Goal: Check status: Check status

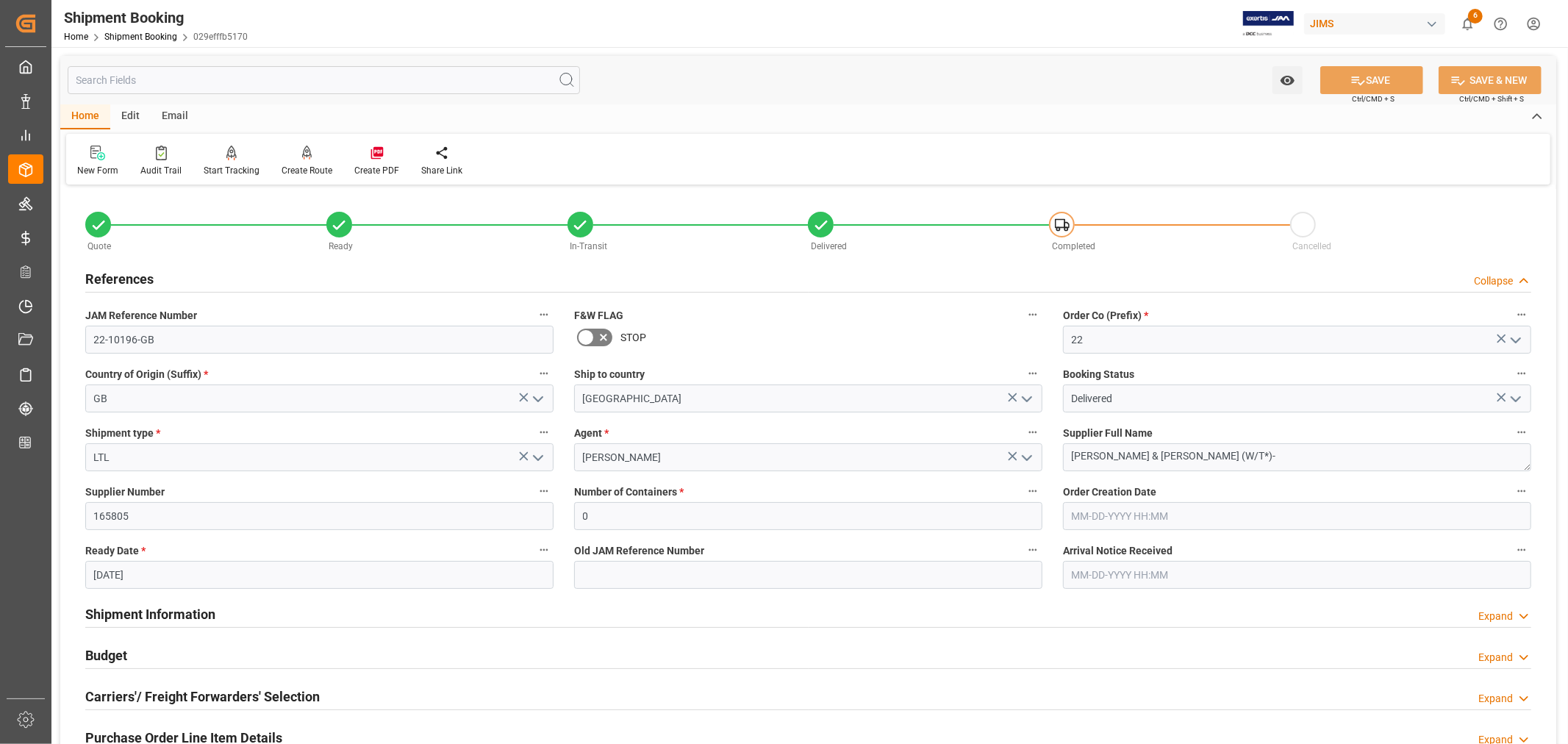
click at [139, 275] on h2 "References" at bounding box center [119, 279] width 68 height 20
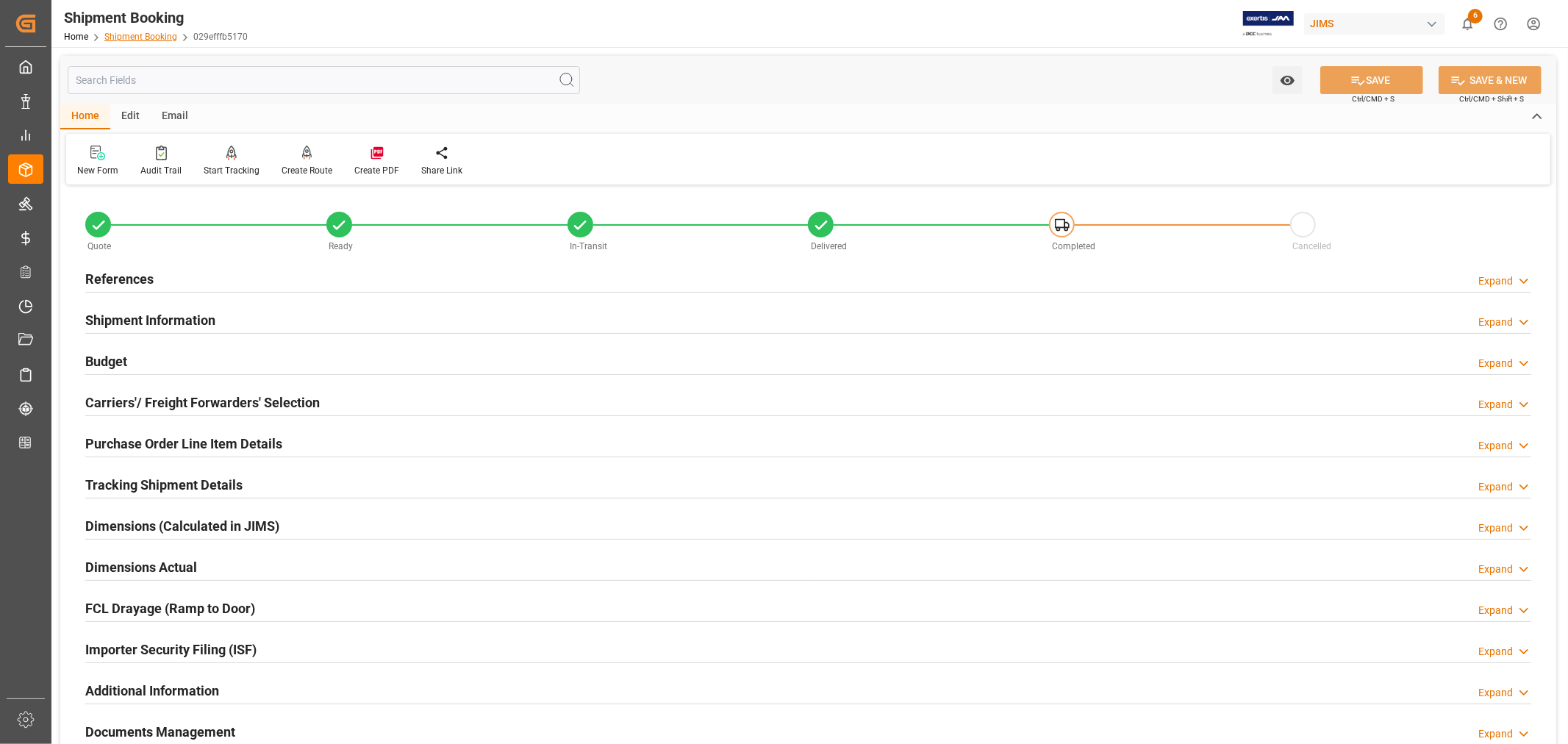
click at [146, 39] on link "Shipment Booking" at bounding box center [140, 36] width 72 height 10
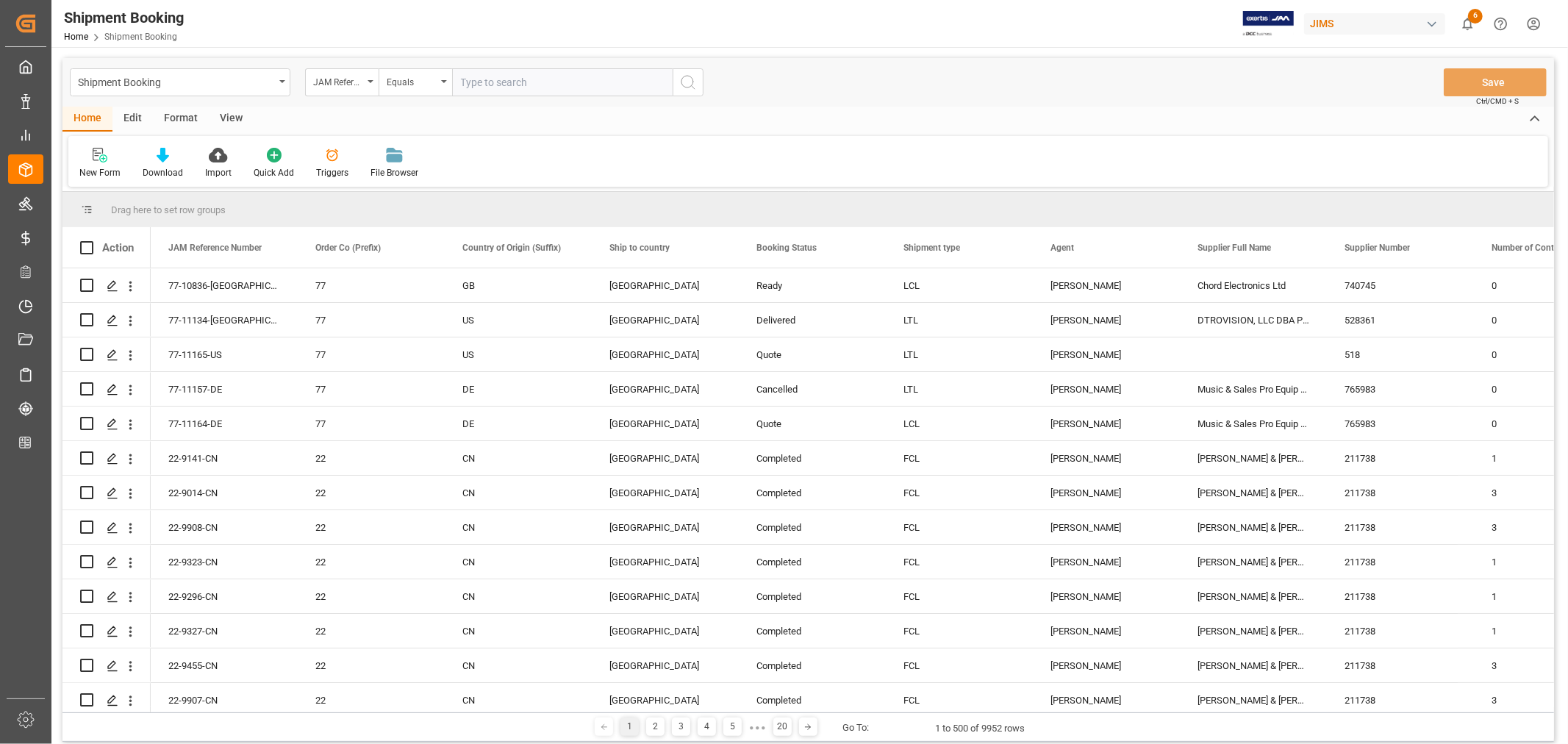
click at [476, 76] on input "text" at bounding box center [563, 82] width 221 height 28
click at [491, 80] on input "22-9988-de" at bounding box center [563, 82] width 221 height 28
type input "22-9998-de"
click at [689, 82] on icon "search button" at bounding box center [688, 82] width 17 height 17
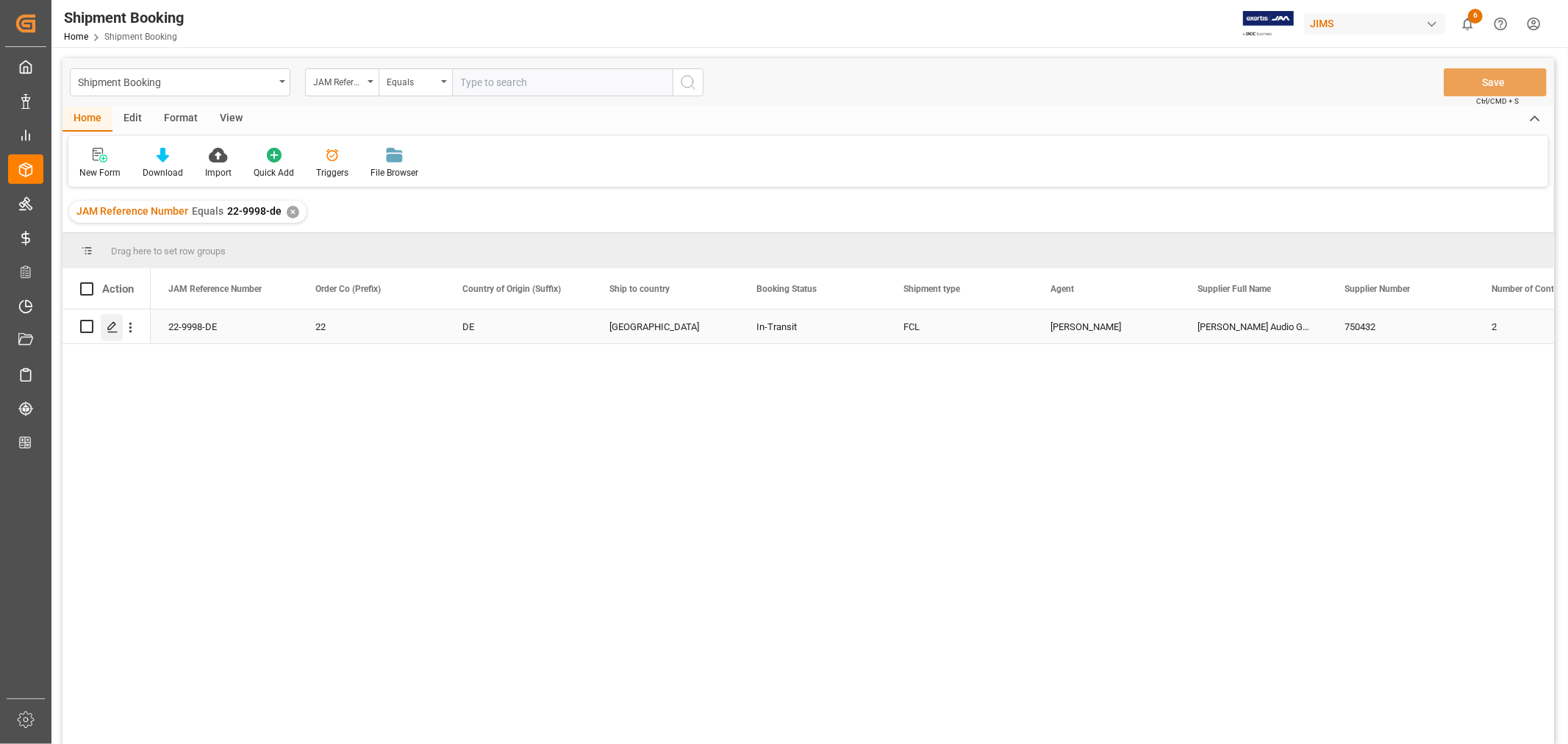
click at [111, 329] on icon "Press SPACE to select this row." at bounding box center [112, 327] width 12 height 12
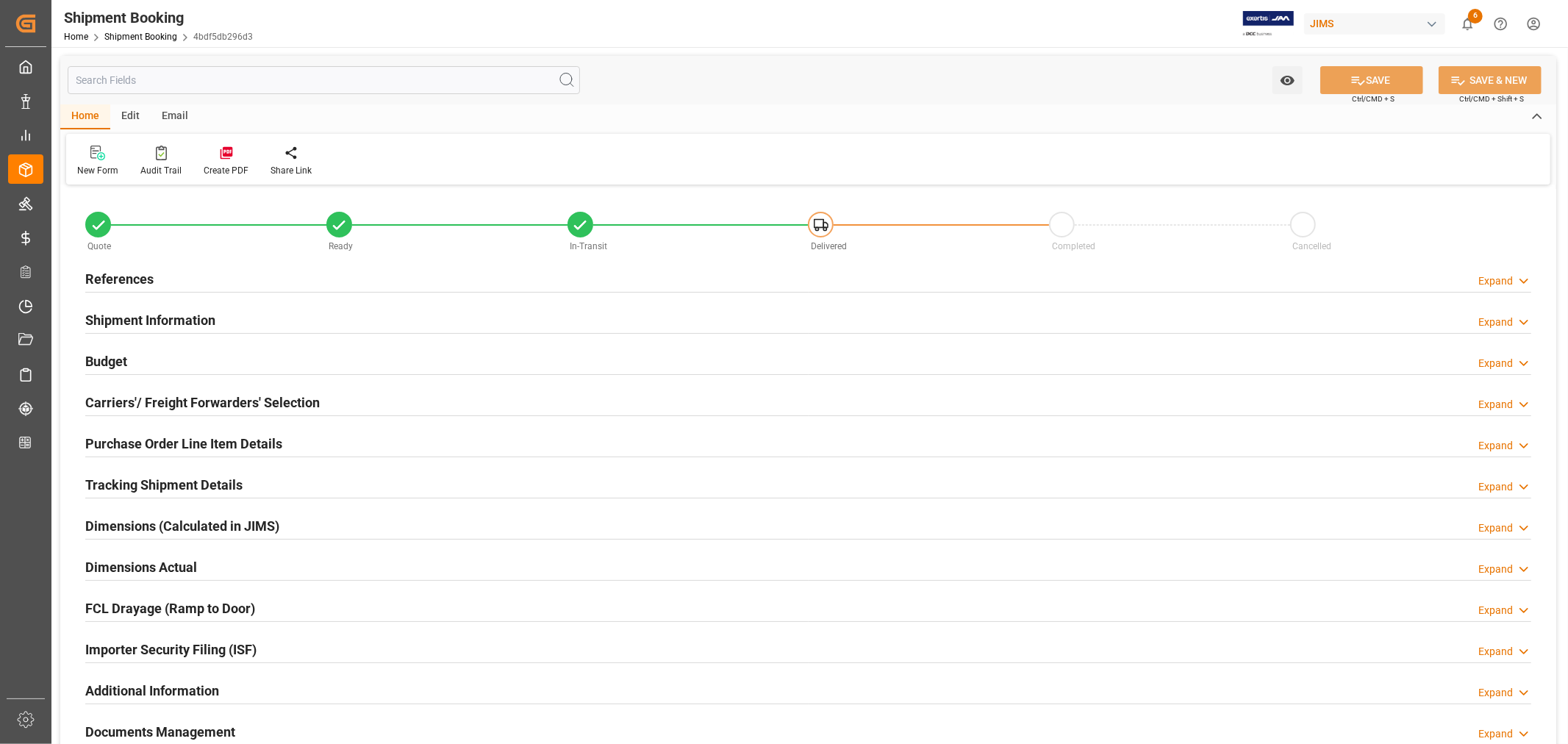
type input "31"
click at [137, 439] on h2 "Purchase Order Line Item Details" at bounding box center [184, 444] width 197 height 20
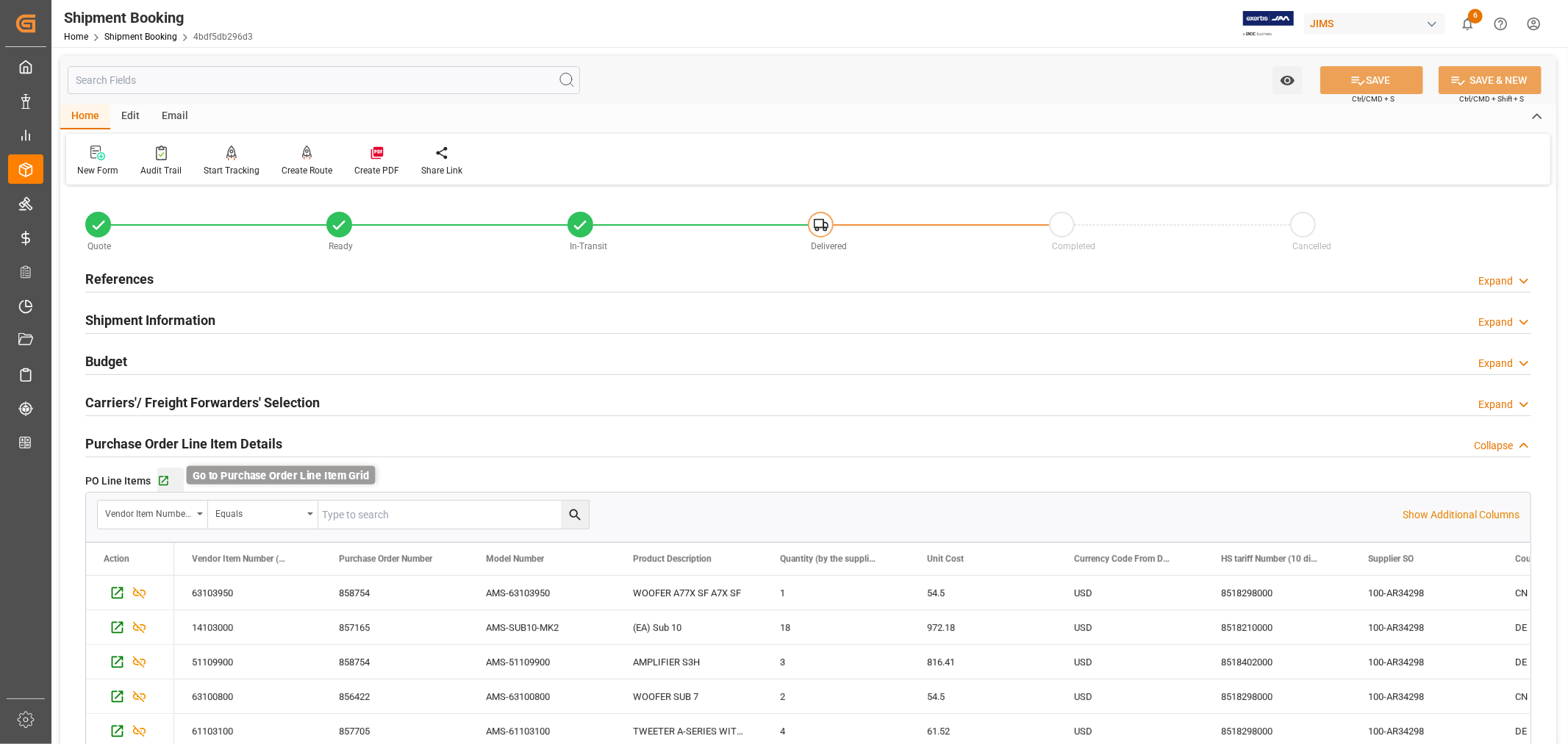
click at [159, 479] on icon "button" at bounding box center [164, 481] width 13 height 13
click at [144, 443] on h2 "Purchase Order Line Item Details" at bounding box center [184, 444] width 197 height 20
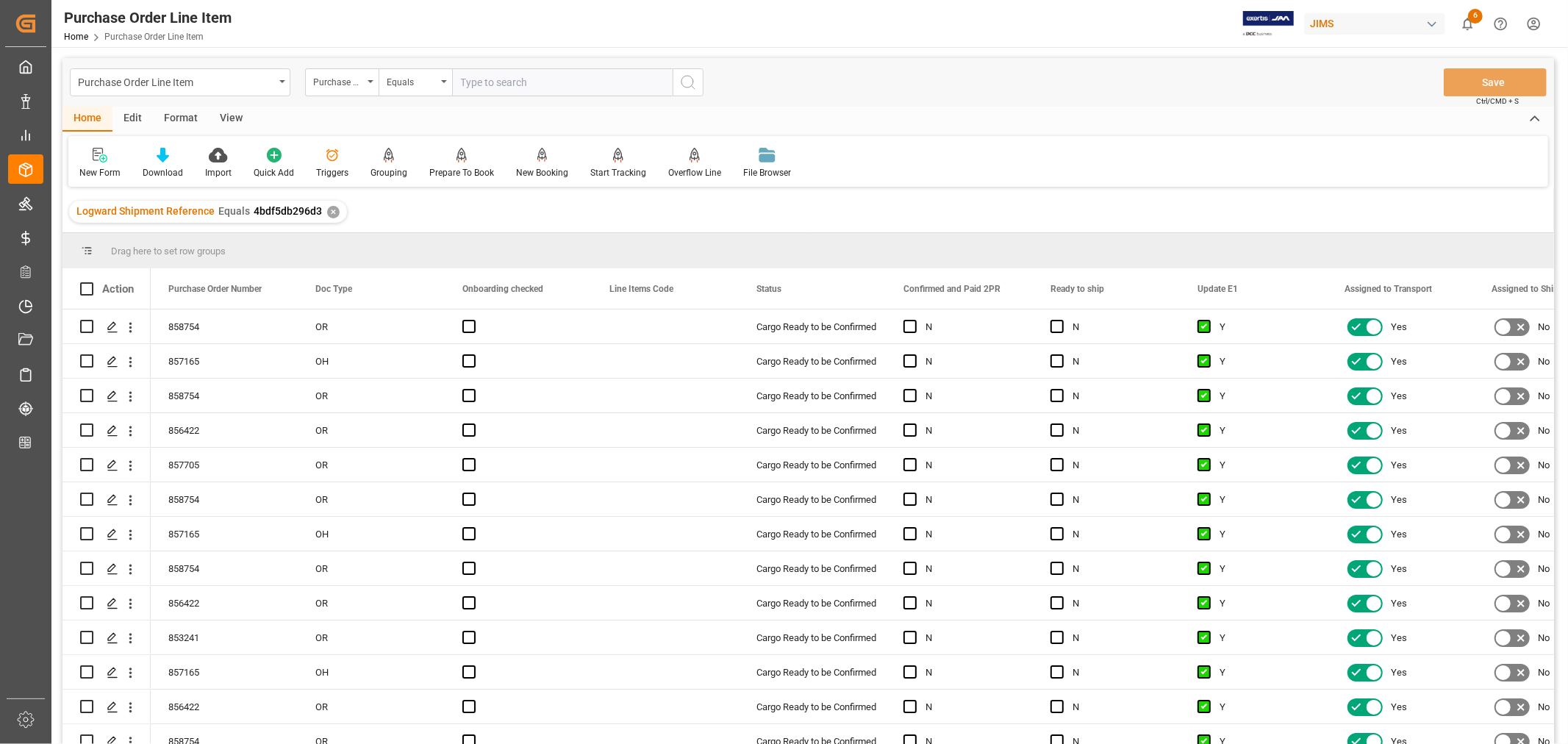
click at [234, 121] on div "View" at bounding box center [232, 120] width 45 height 25
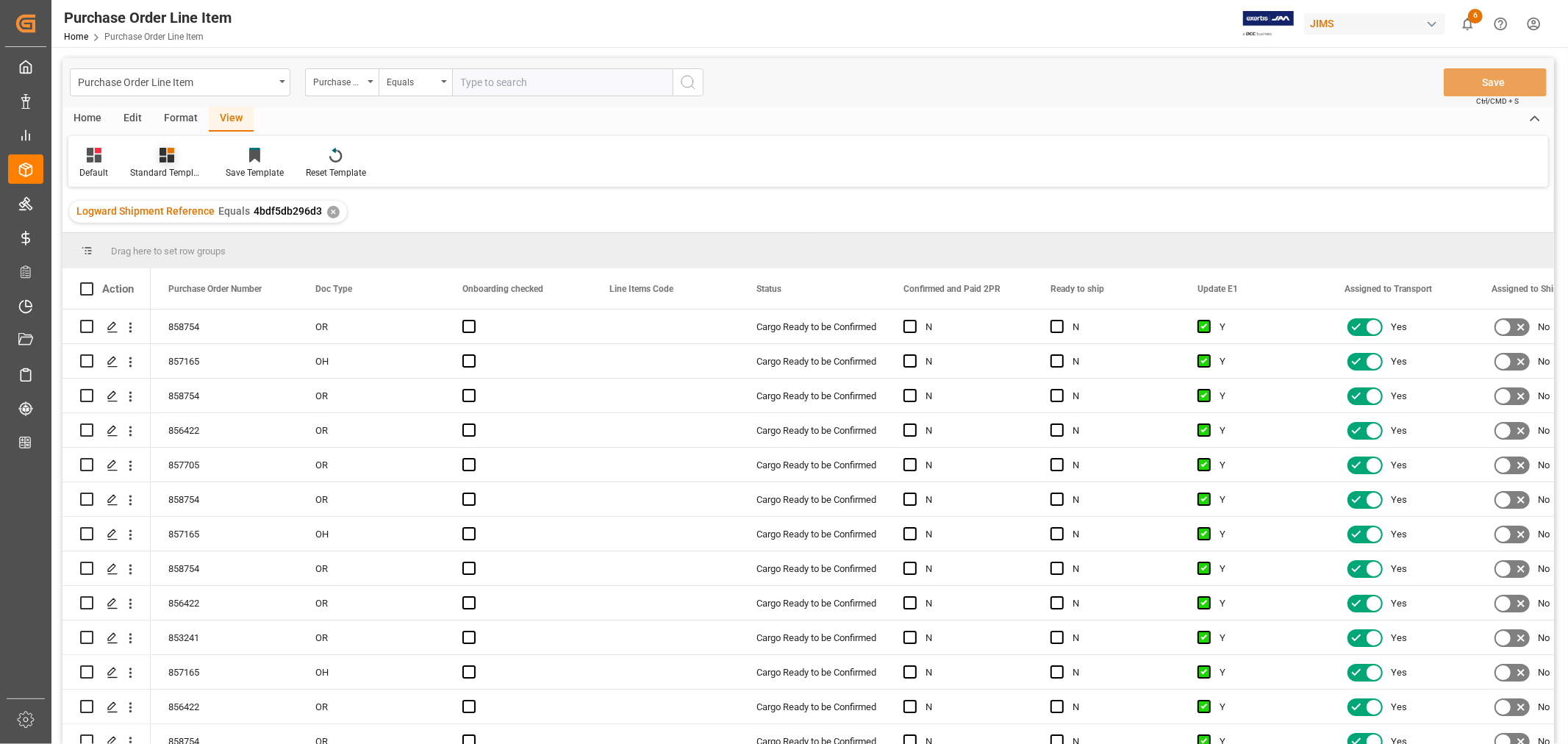
click at [159, 167] on div "Standard Templates" at bounding box center [167, 172] width 73 height 14
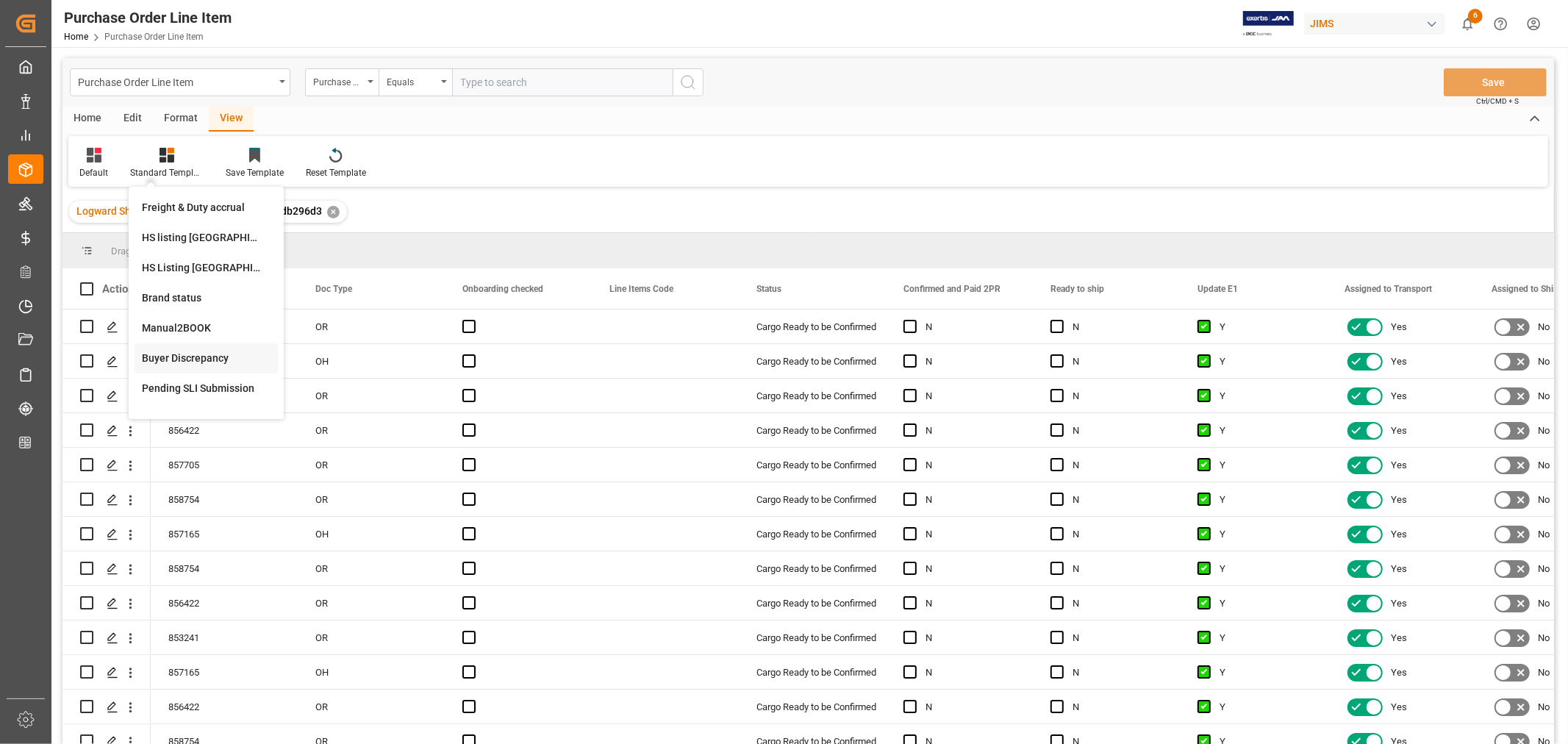
click at [181, 356] on div "Buyer Discrepancy" at bounding box center [207, 358] width 129 height 15
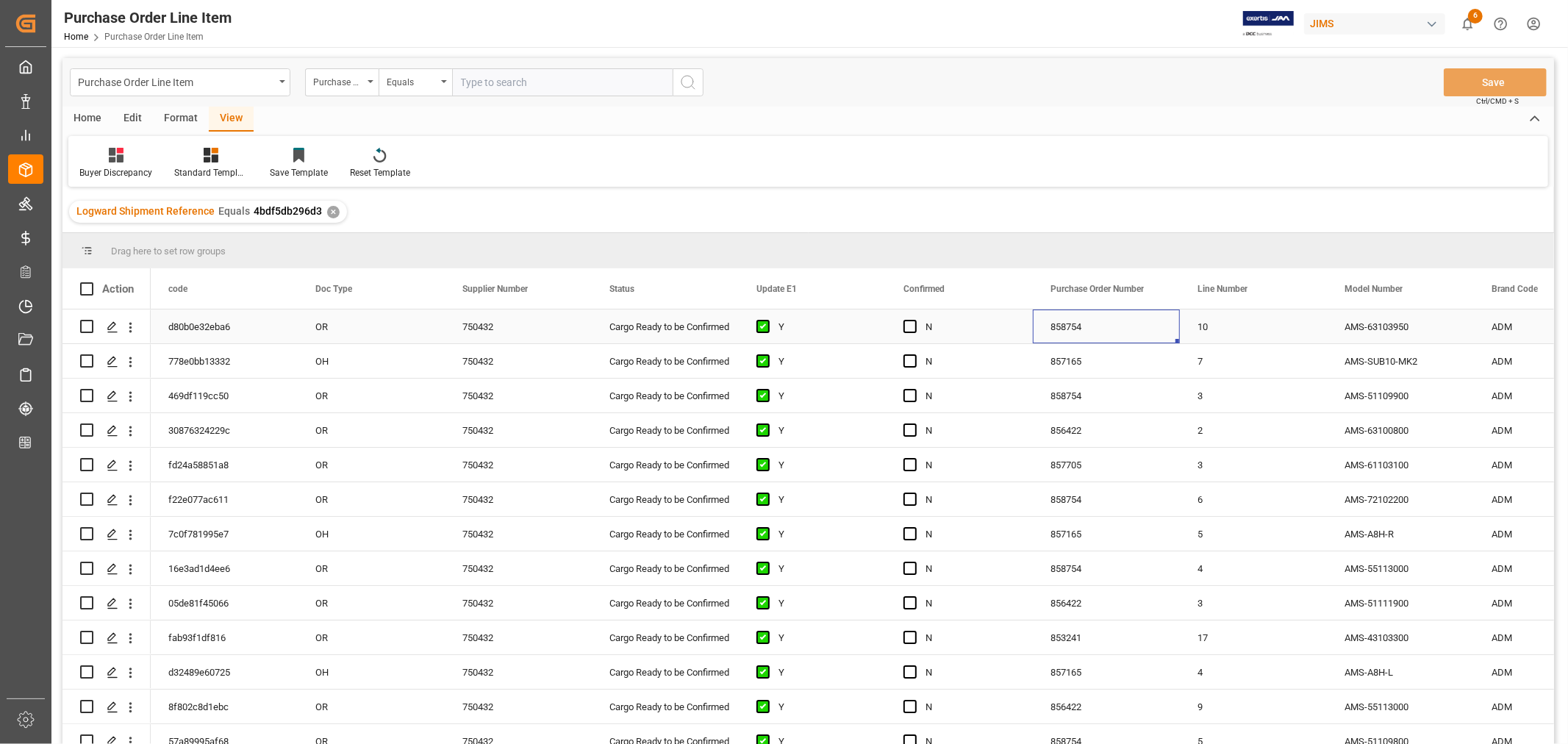
click at [1142, 331] on div "858754" at bounding box center [1106, 326] width 147 height 34
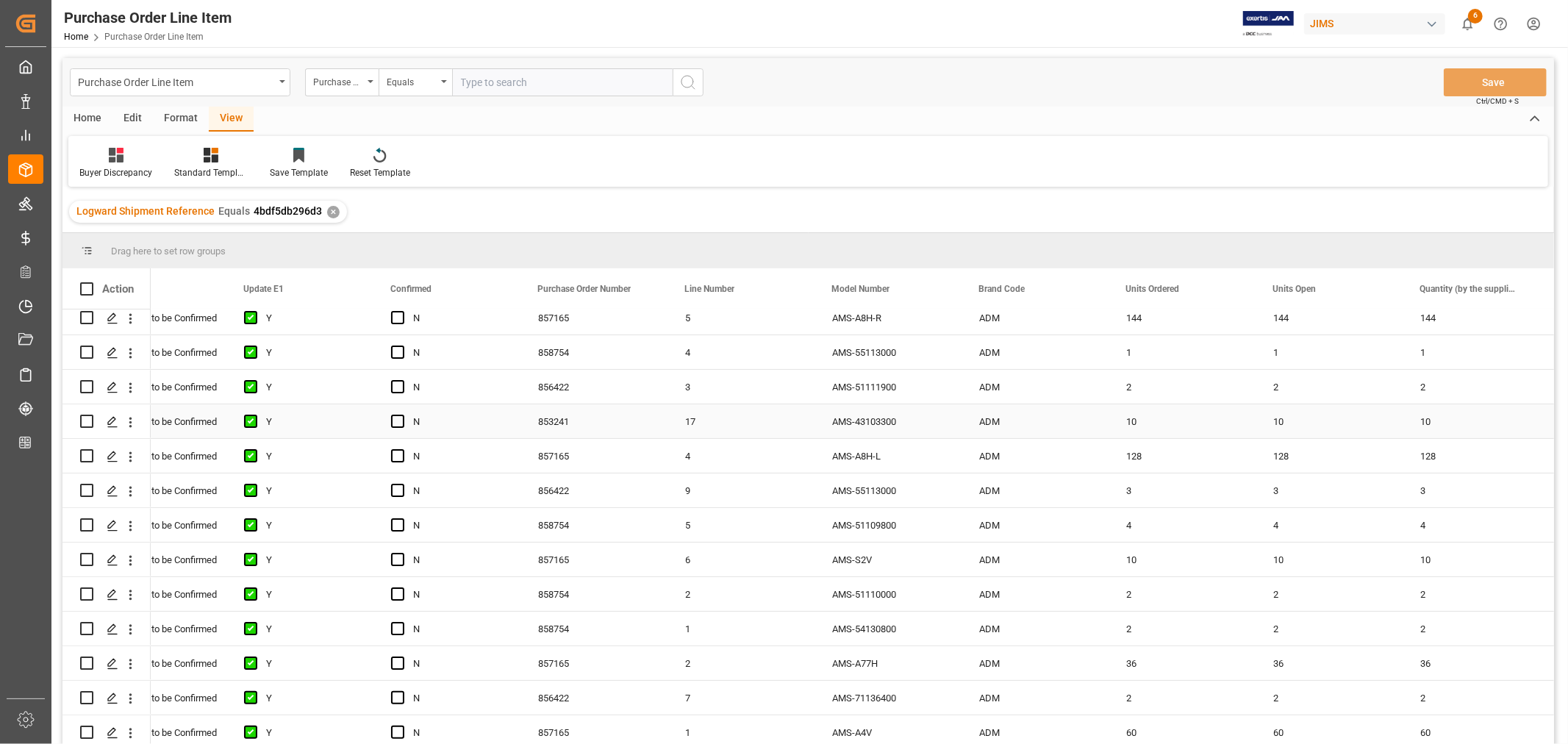
scroll to position [245, 0]
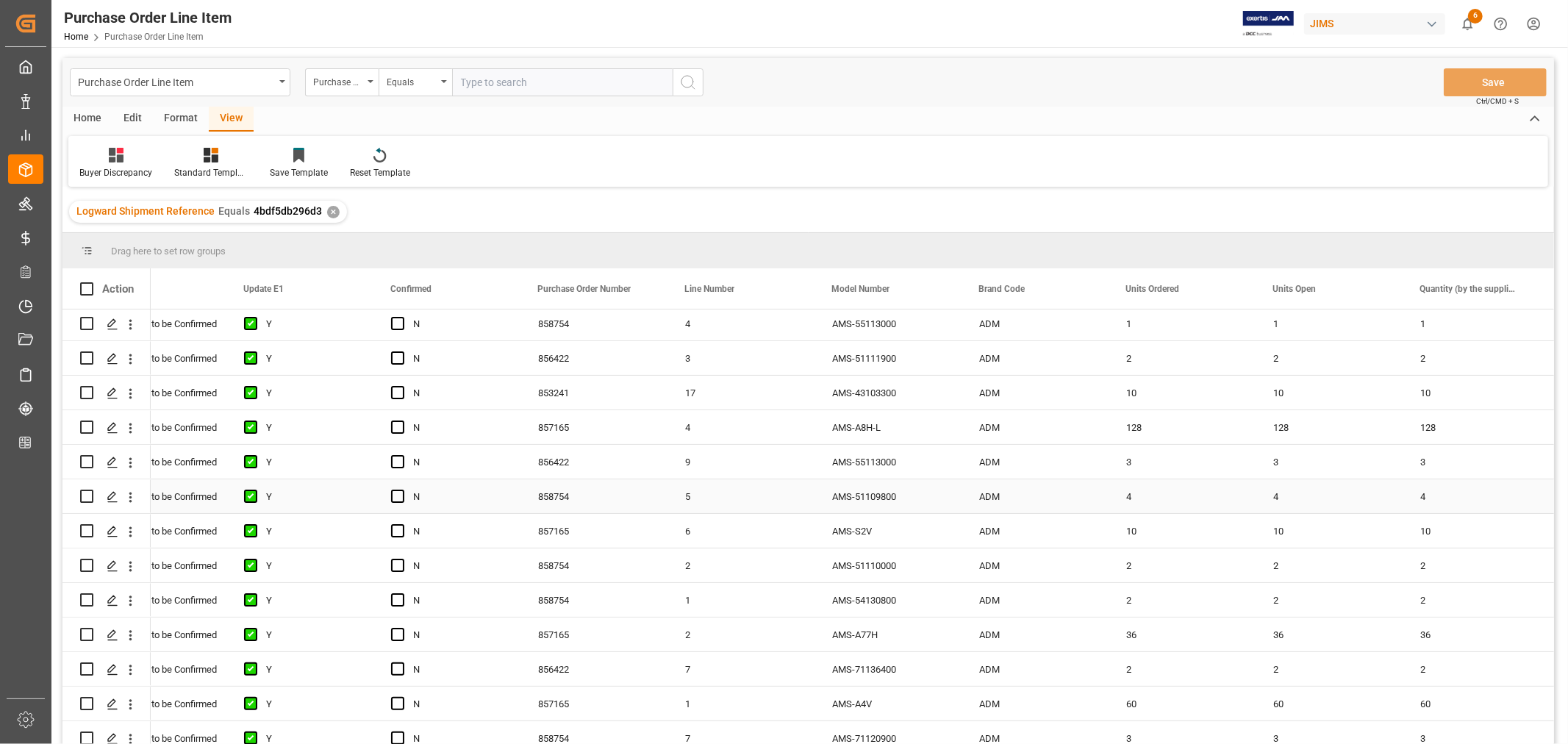
click at [857, 491] on div "AMS-51109800" at bounding box center [888, 496] width 147 height 34
click at [938, 287] on span at bounding box center [937, 289] width 14 height 14
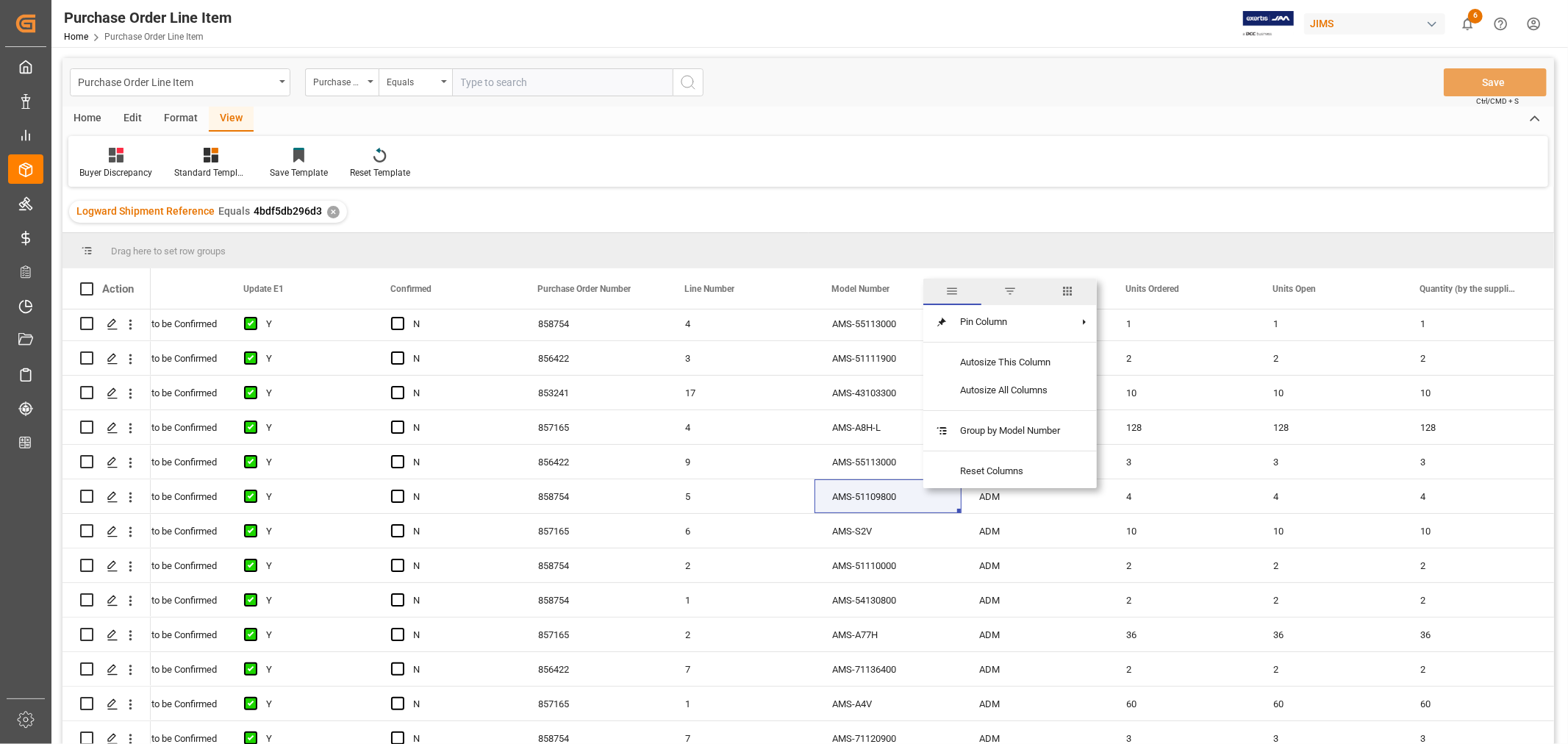
click at [1015, 293] on span "filter" at bounding box center [1010, 291] width 14 height 14
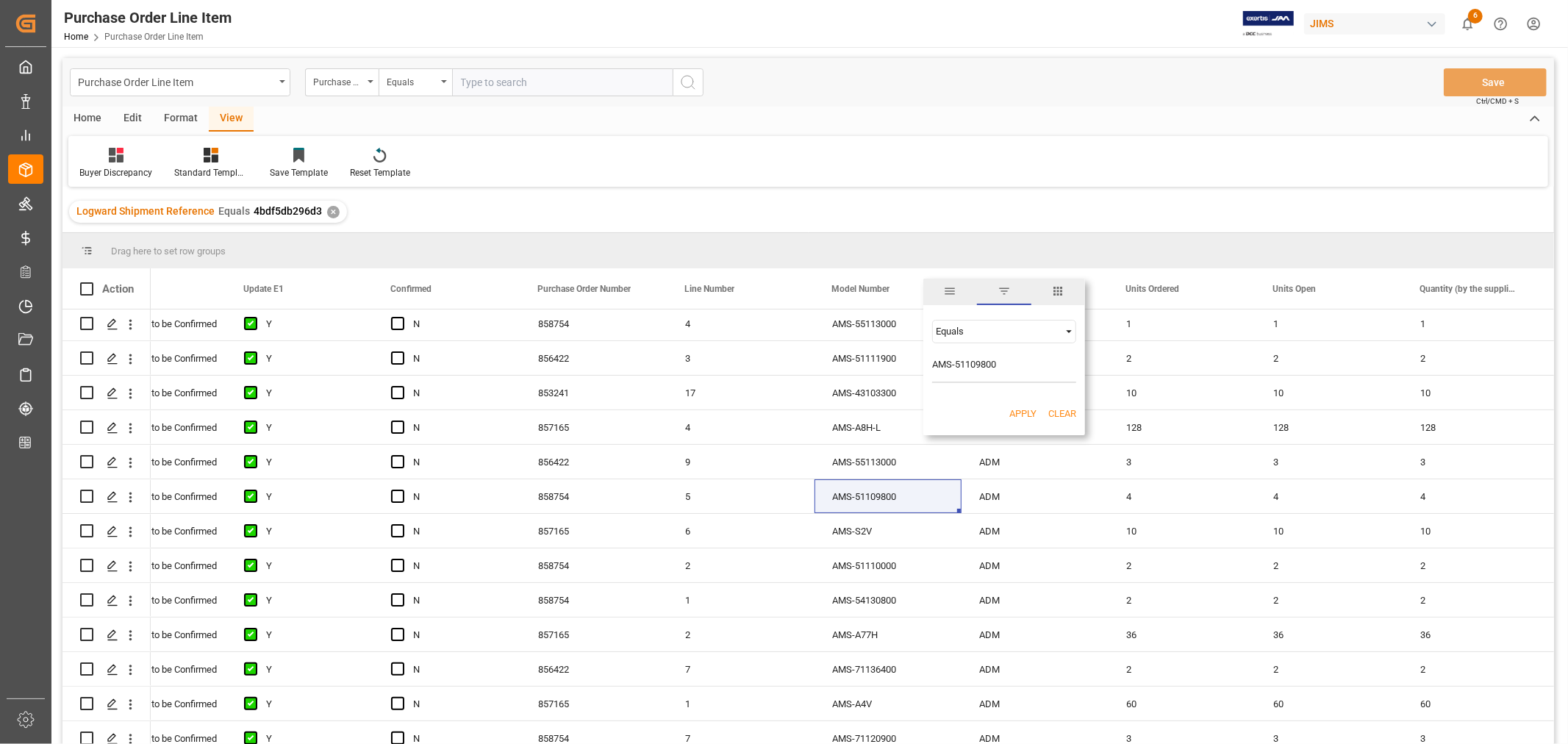
type input "AMS-51109800"
click at [1025, 412] on button "Apply" at bounding box center [1024, 414] width 27 height 14
